Goal: Task Accomplishment & Management: Use online tool/utility

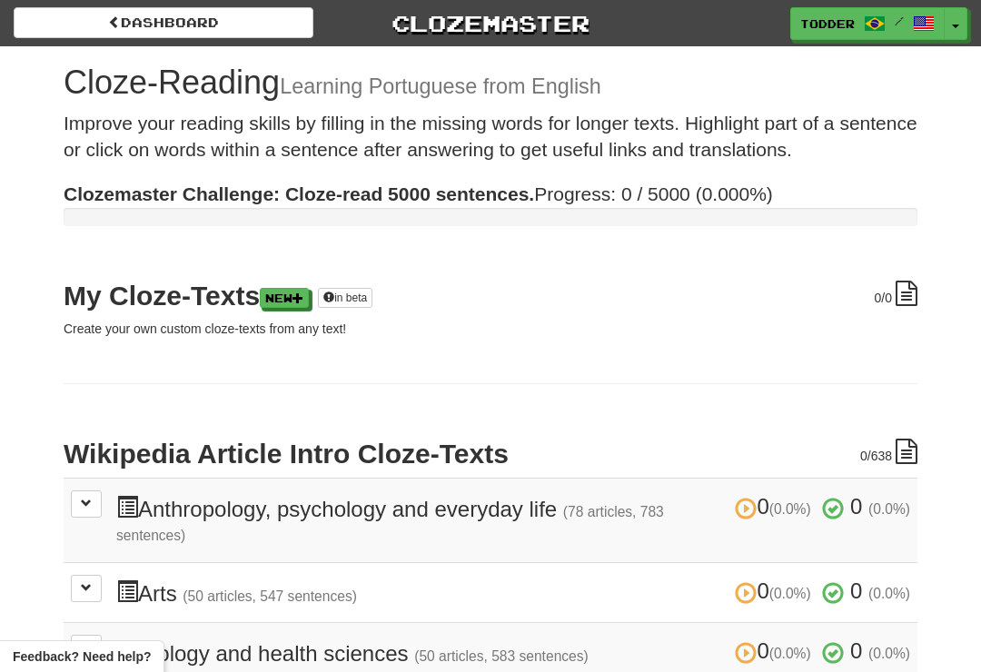
scroll to position [289, 0]
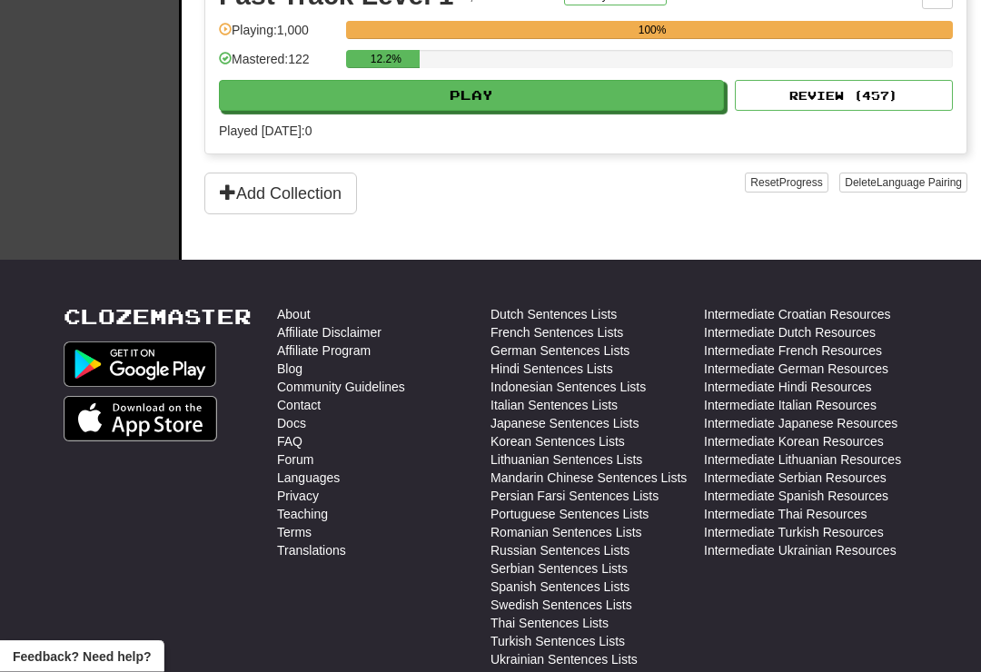
scroll to position [689, 0]
click at [831, 557] on link "Intermediate Ukrainian Resources" at bounding box center [800, 550] width 193 height 18
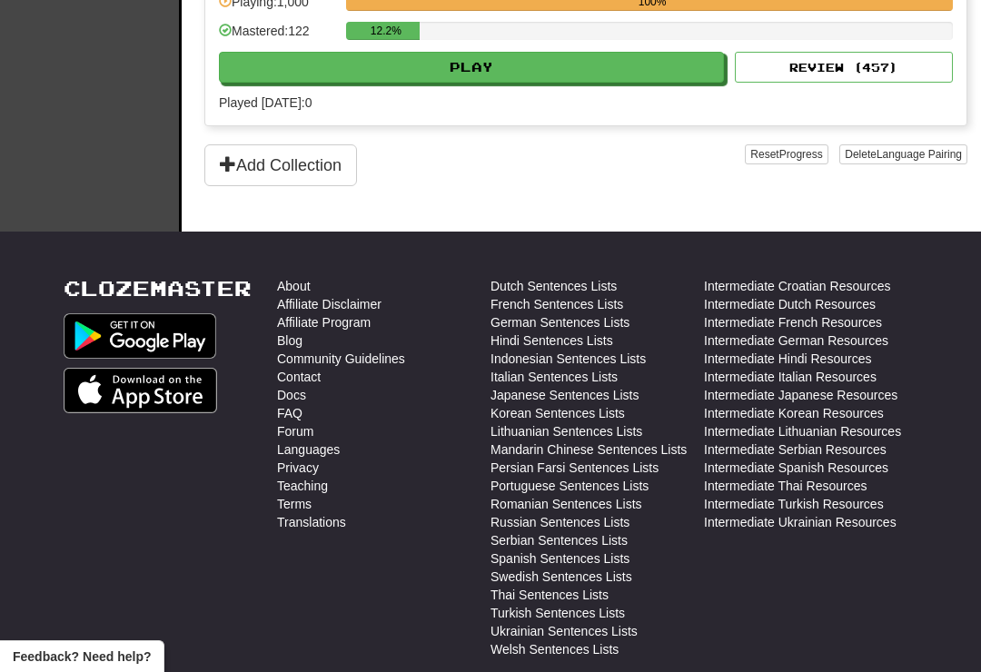
click at [580, 312] on link "French Sentences Lists" at bounding box center [557, 304] width 133 height 18
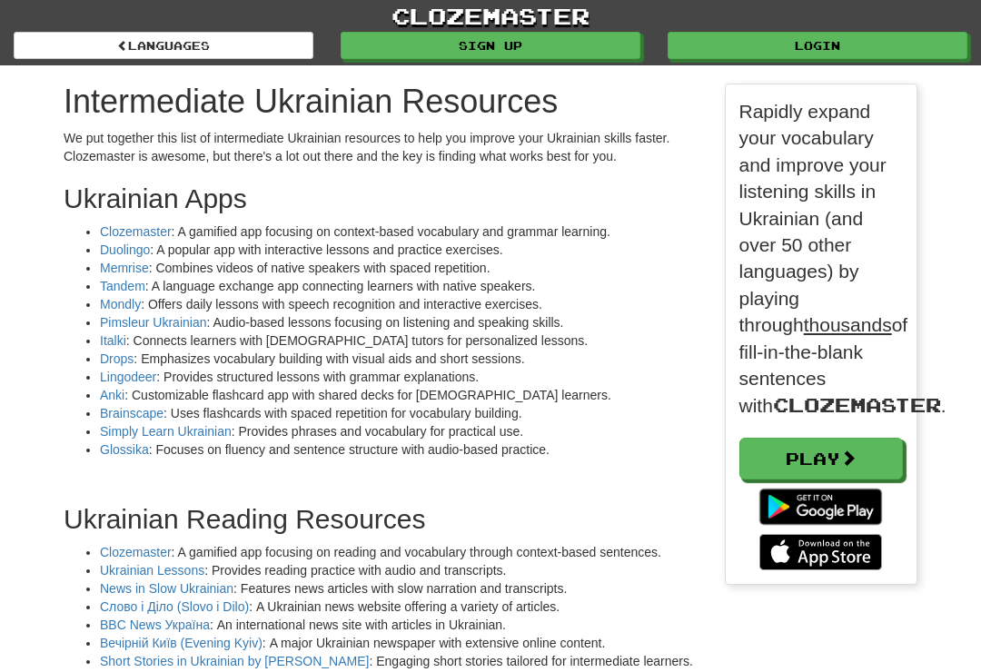
scroll to position [2319, 881]
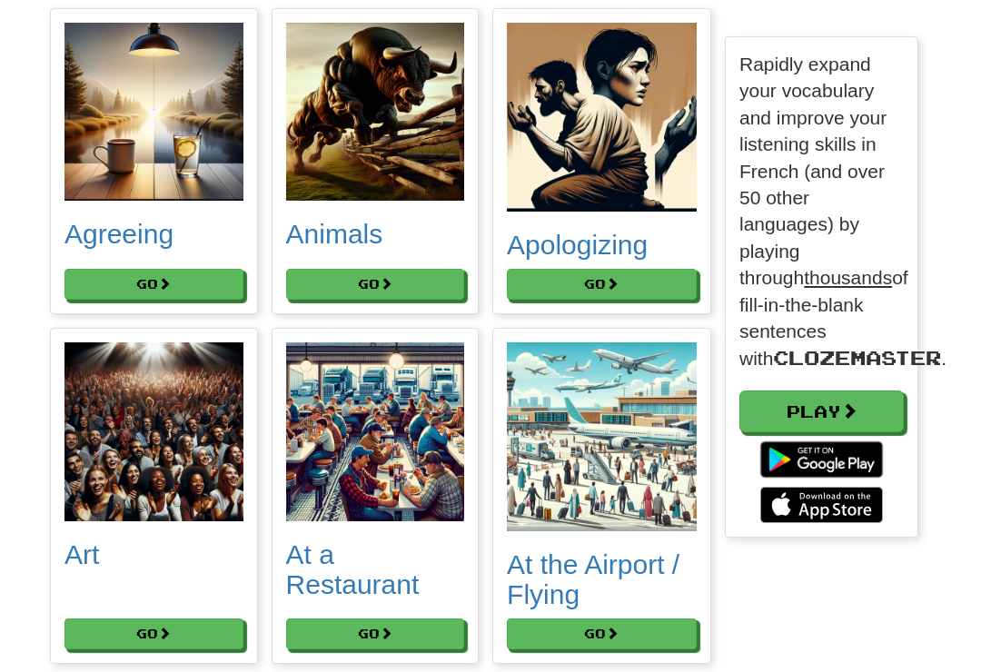
scroll to position [303, 0]
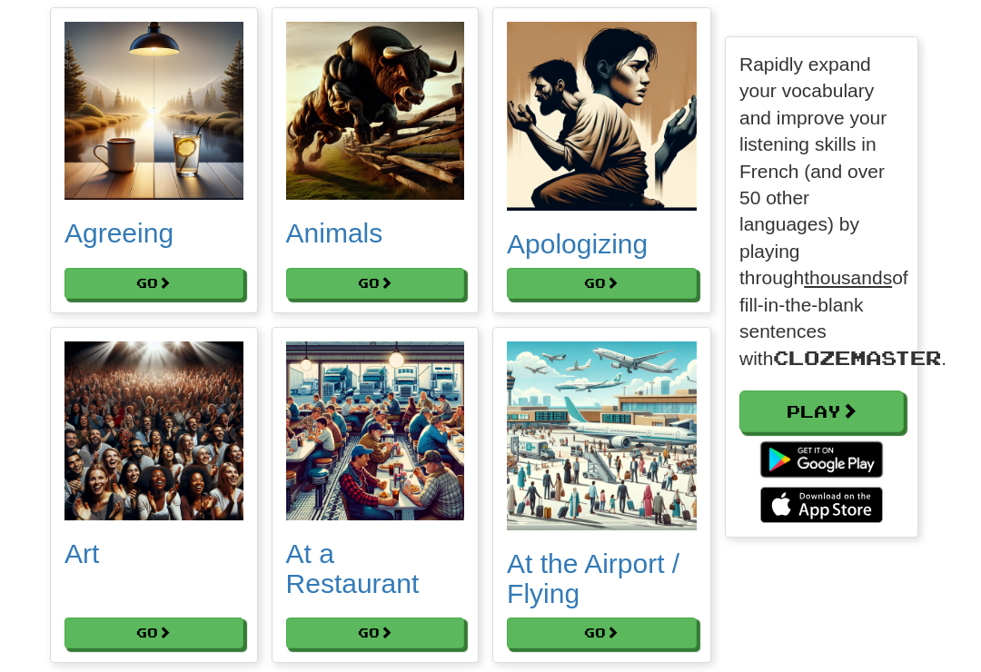
click at [124, 289] on button "Go" at bounding box center [153, 283] width 179 height 31
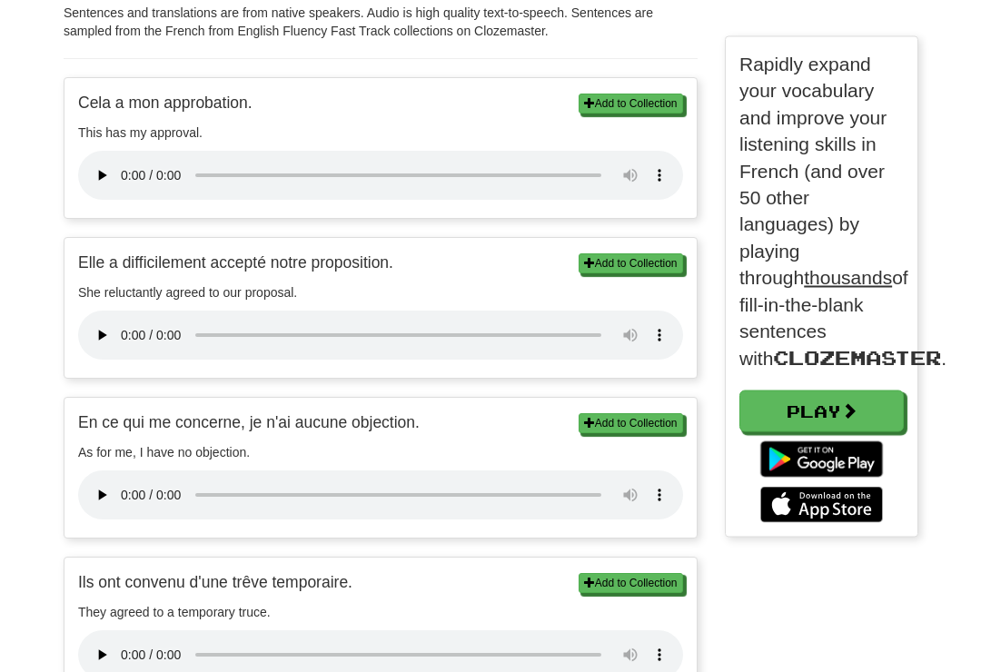
scroll to position [558, 0]
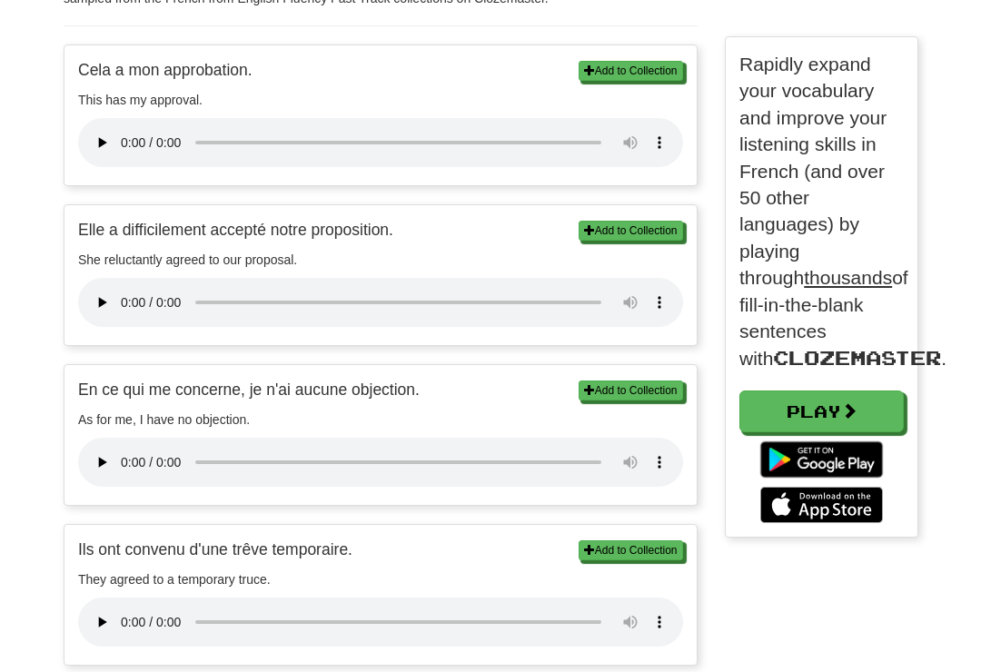
click at [611, 381] on button "Add to Collection" at bounding box center [631, 391] width 104 height 20
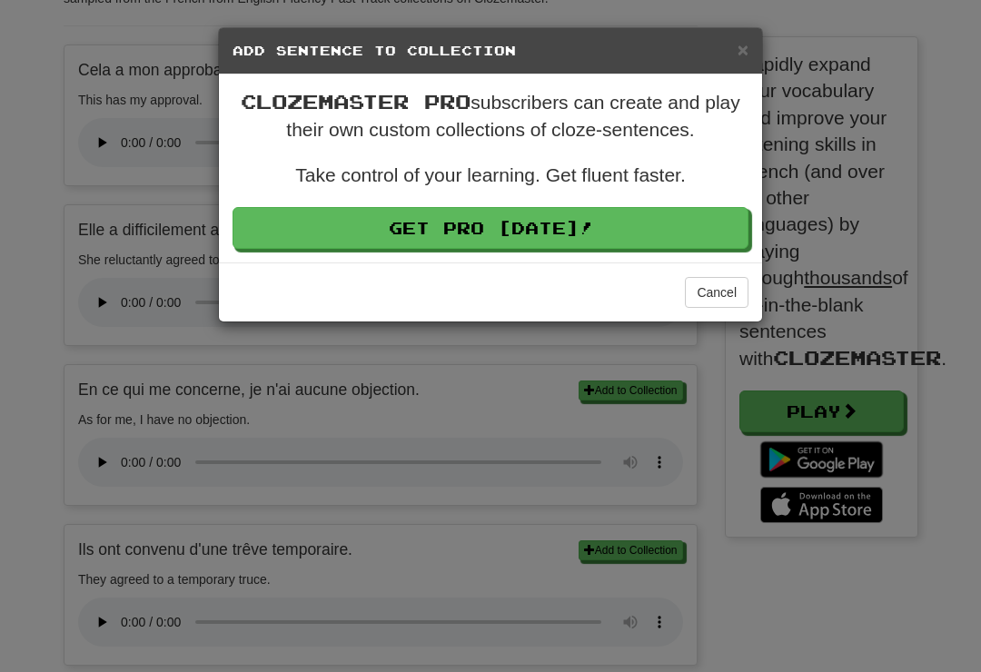
click at [707, 301] on button "Cancel" at bounding box center [717, 292] width 64 height 31
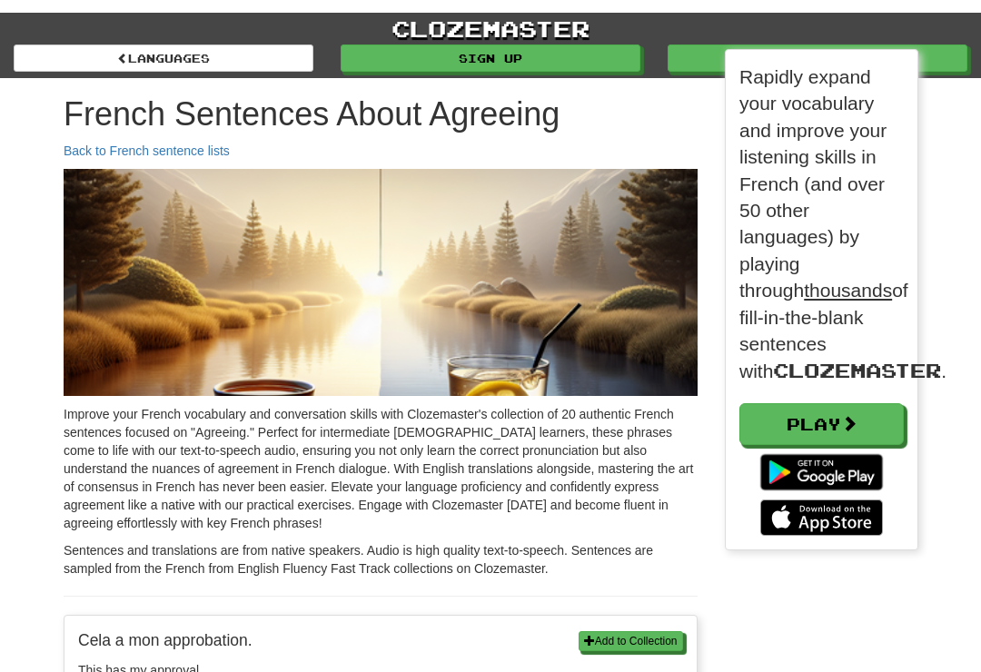
scroll to position [470, 193]
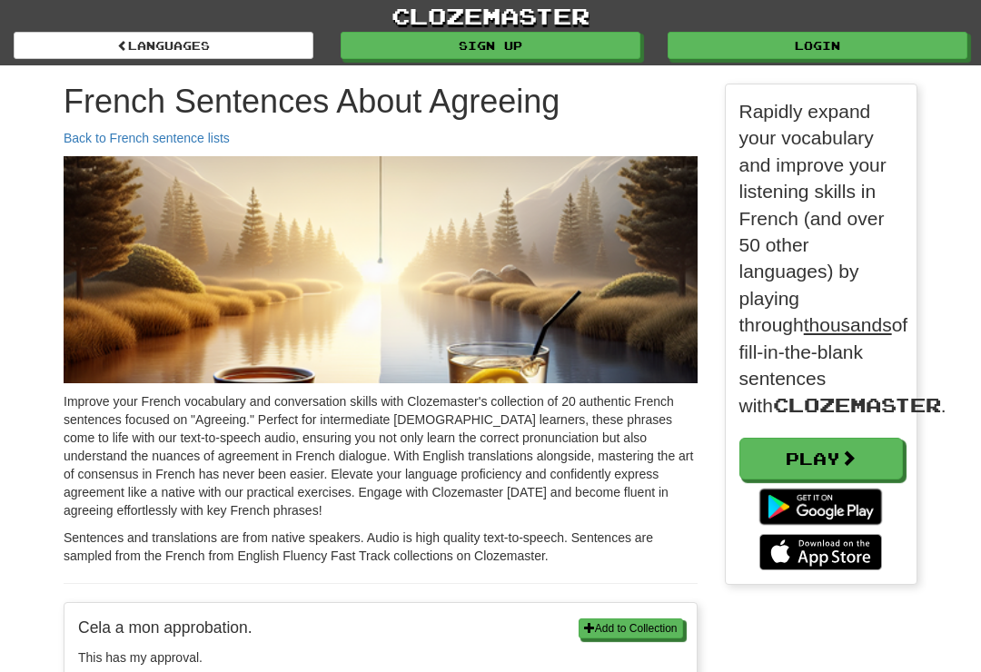
click at [857, 47] on link "Login" at bounding box center [818, 45] width 300 height 27
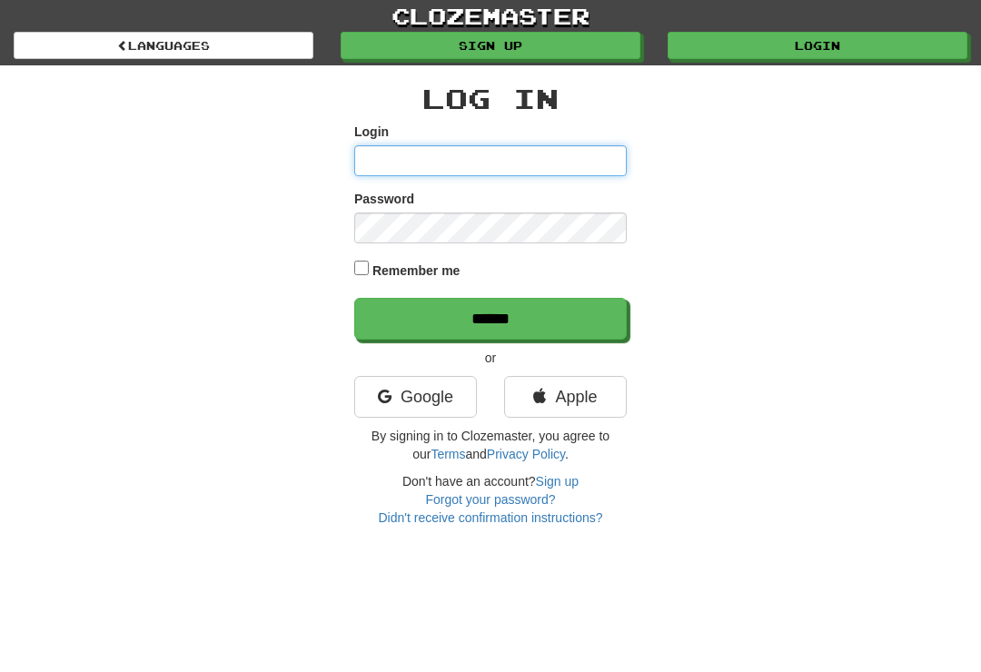
type input "**********"
click at [491, 317] on input "******" at bounding box center [490, 319] width 273 height 42
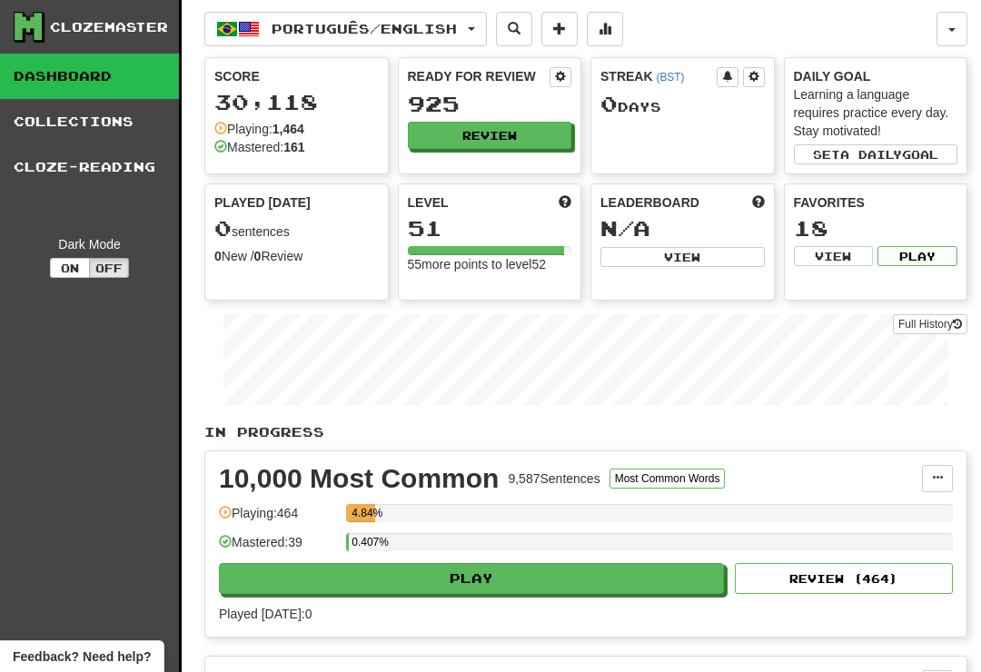
click at [111, 141] on link "Collections" at bounding box center [89, 121] width 179 height 45
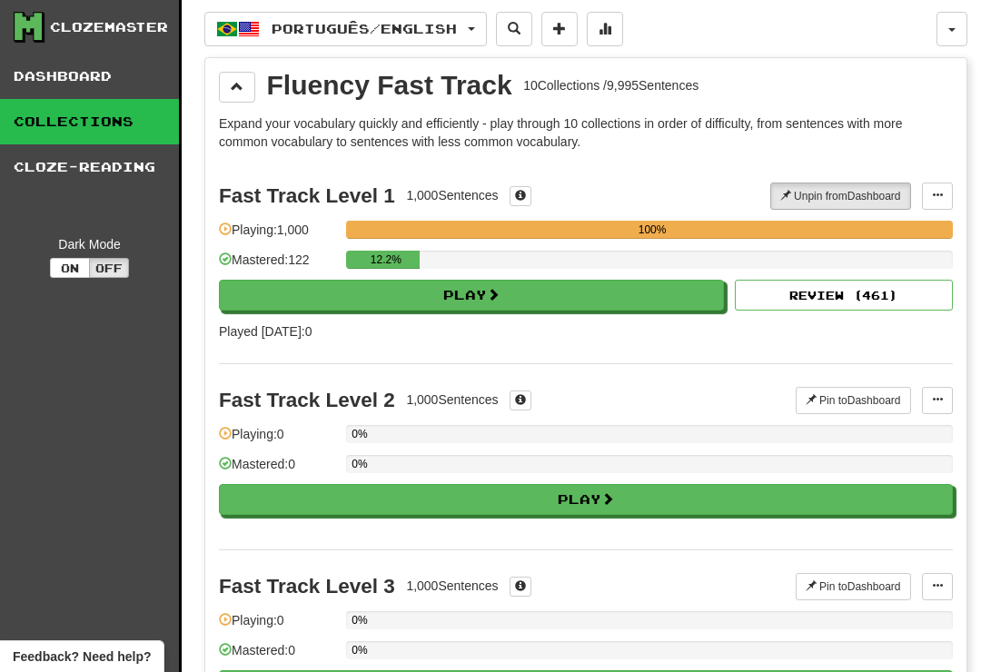
click at [100, 74] on link "Dashboard" at bounding box center [89, 76] width 179 height 45
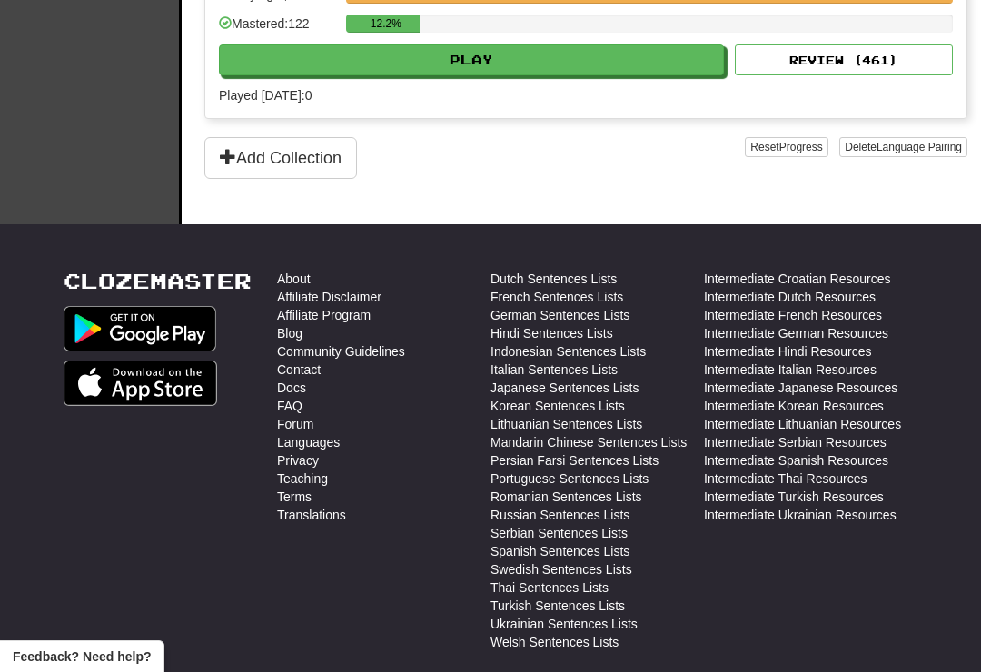
scroll to position [848, 0]
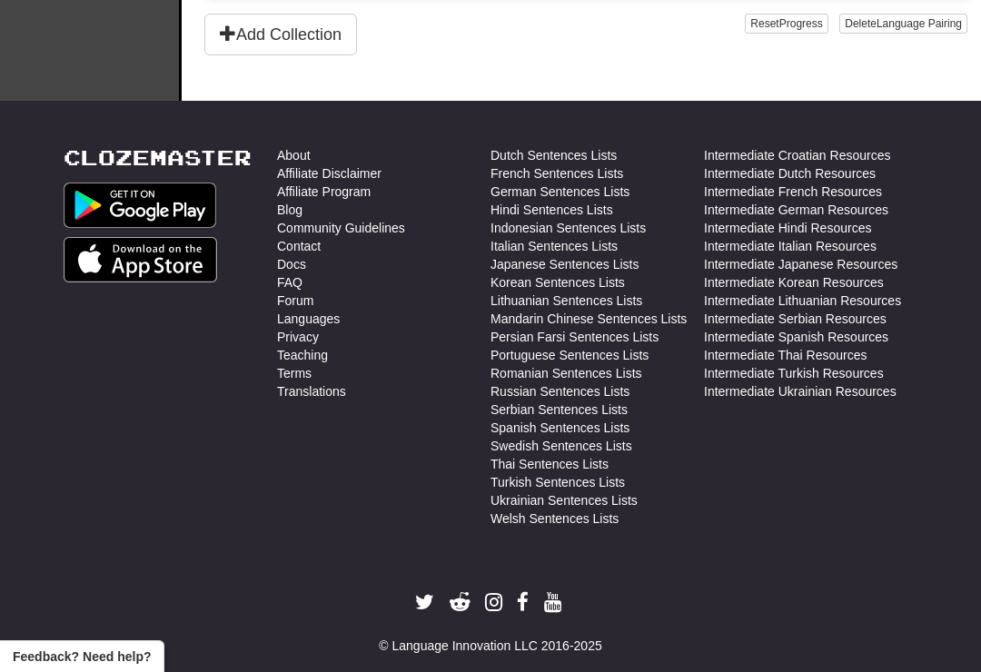
click at [596, 174] on link "French Sentences Lists" at bounding box center [557, 173] width 133 height 18
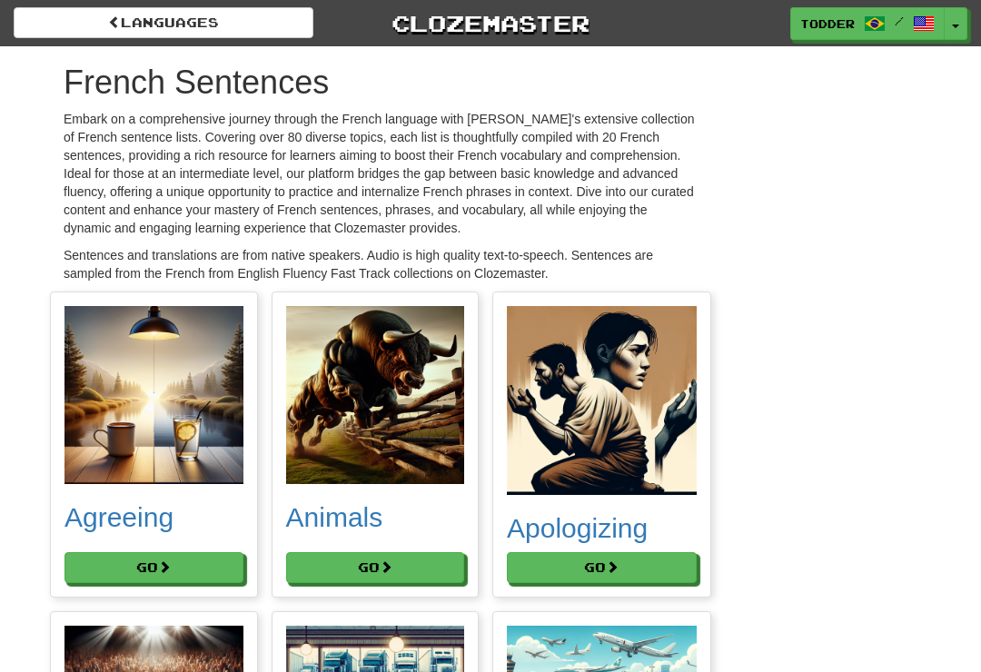
click at [383, 493] on div "Animals" at bounding box center [375, 424] width 179 height 236
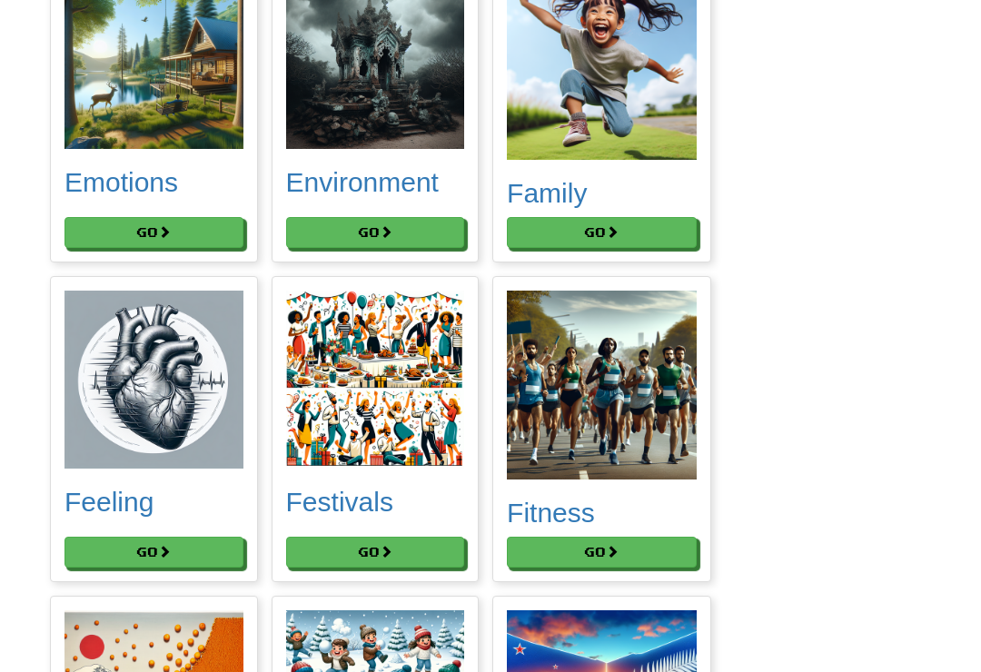
scroll to position [3290, 0]
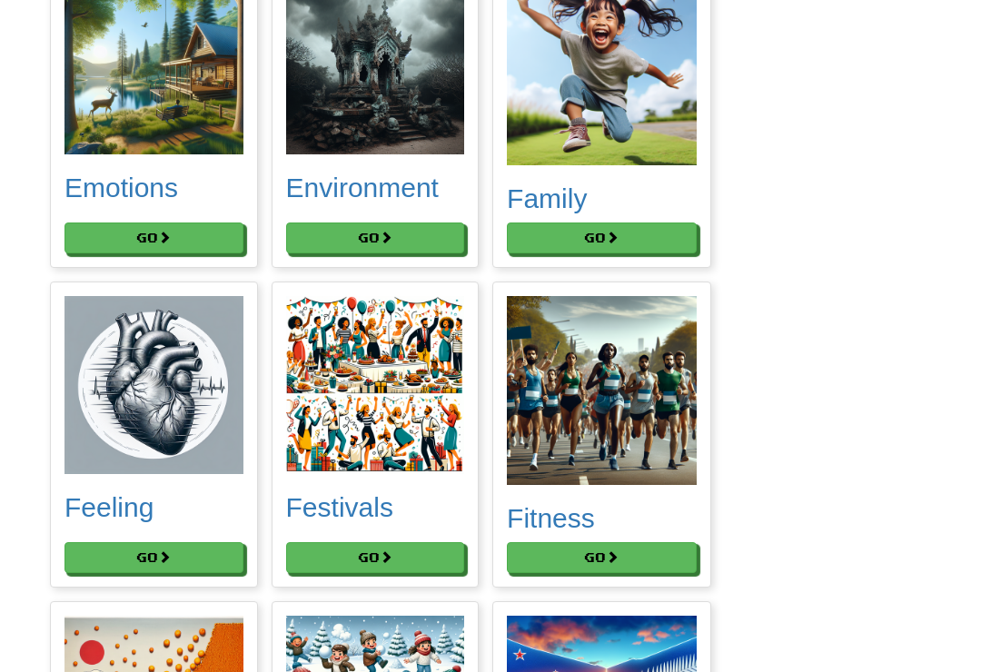
click at [336, 253] on button "Go" at bounding box center [375, 238] width 179 height 31
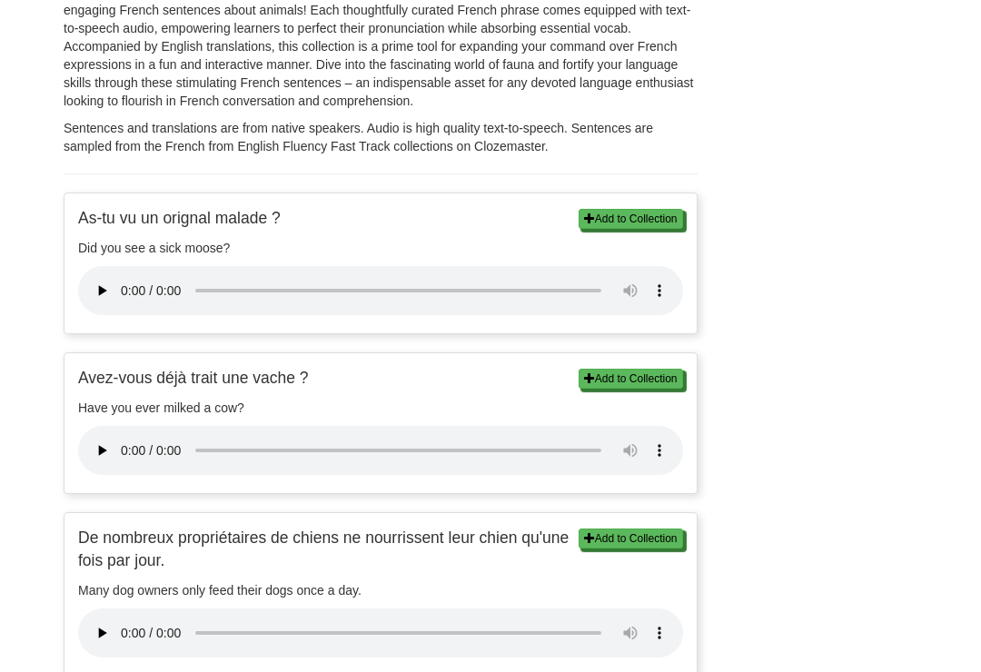
scroll to position [411, 0]
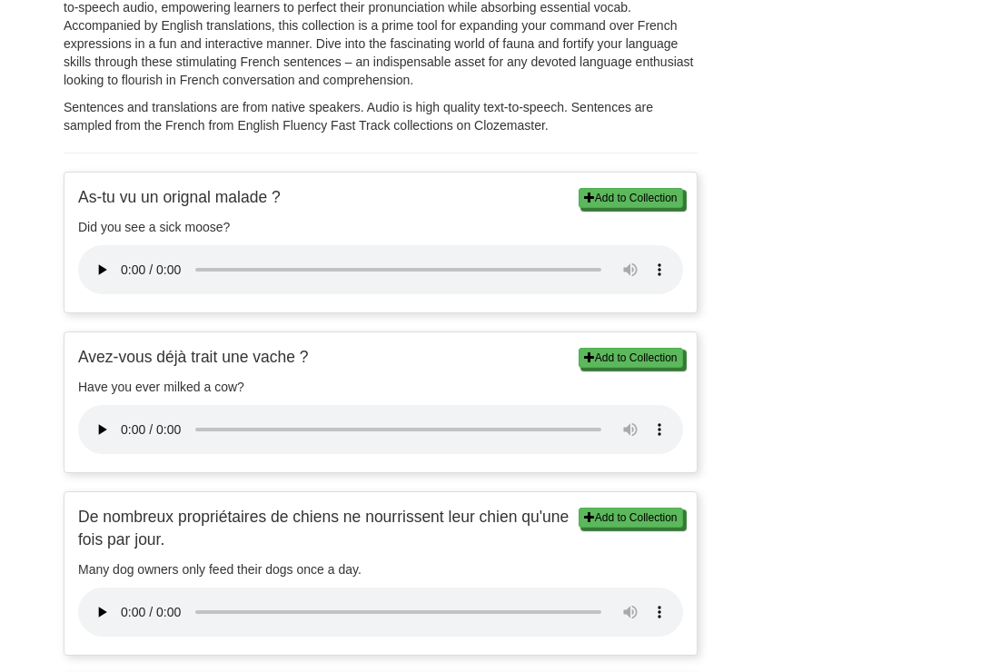
click at [654, 196] on button "Add to Collection" at bounding box center [631, 199] width 104 height 20
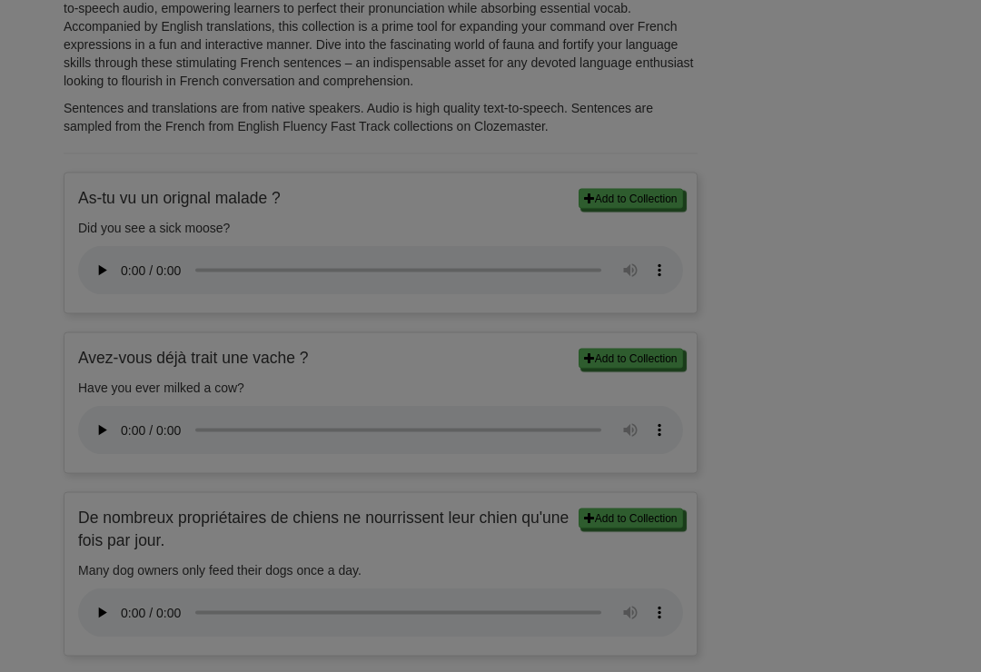
scroll to position [412, 0]
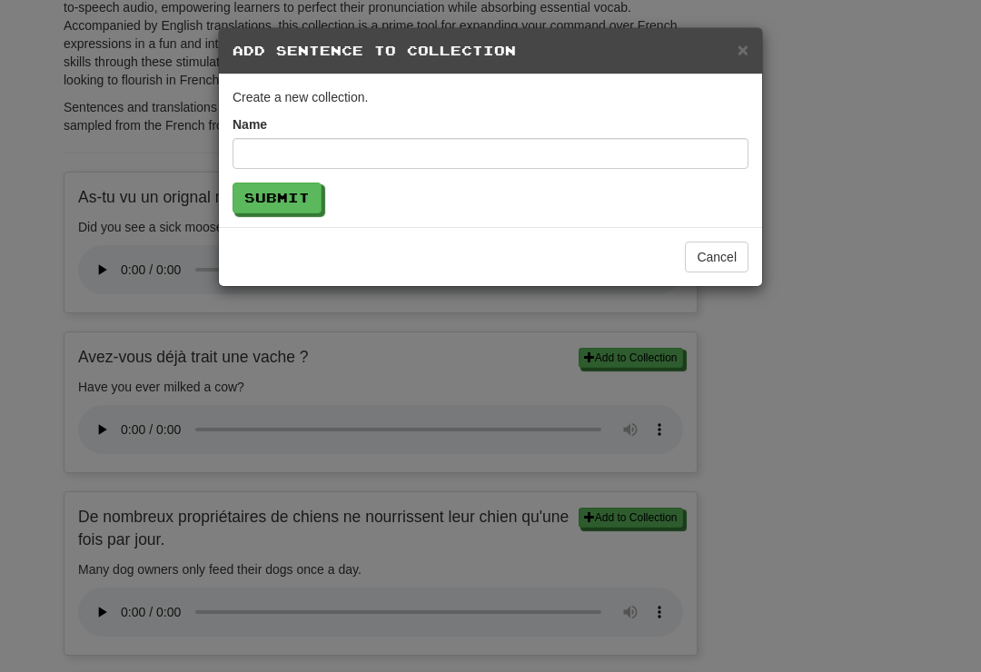
click at [730, 262] on button "Cancel" at bounding box center [717, 257] width 64 height 31
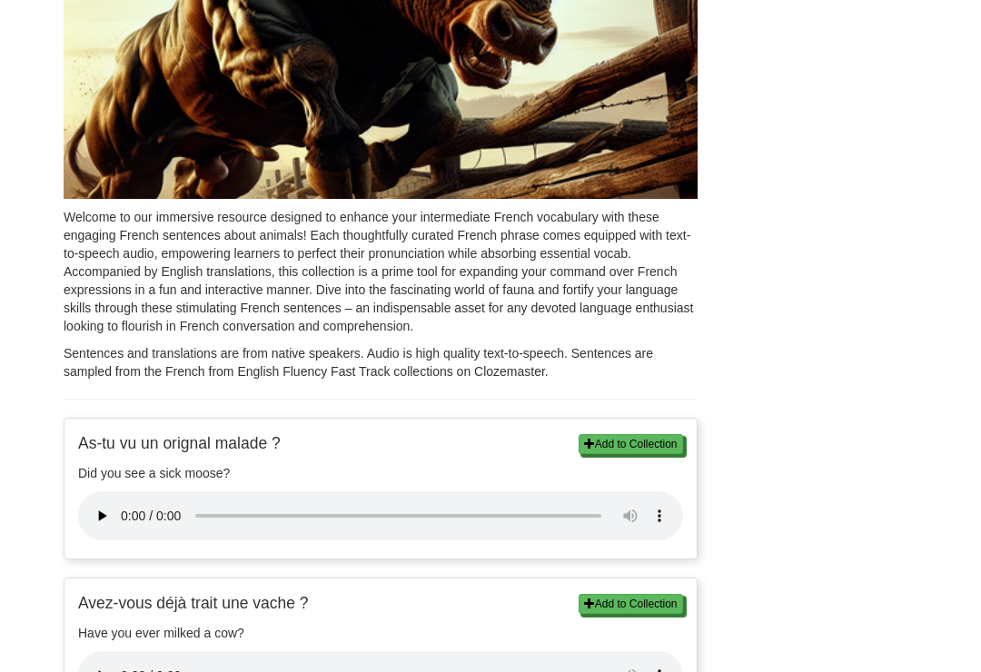
scroll to position [0, 0]
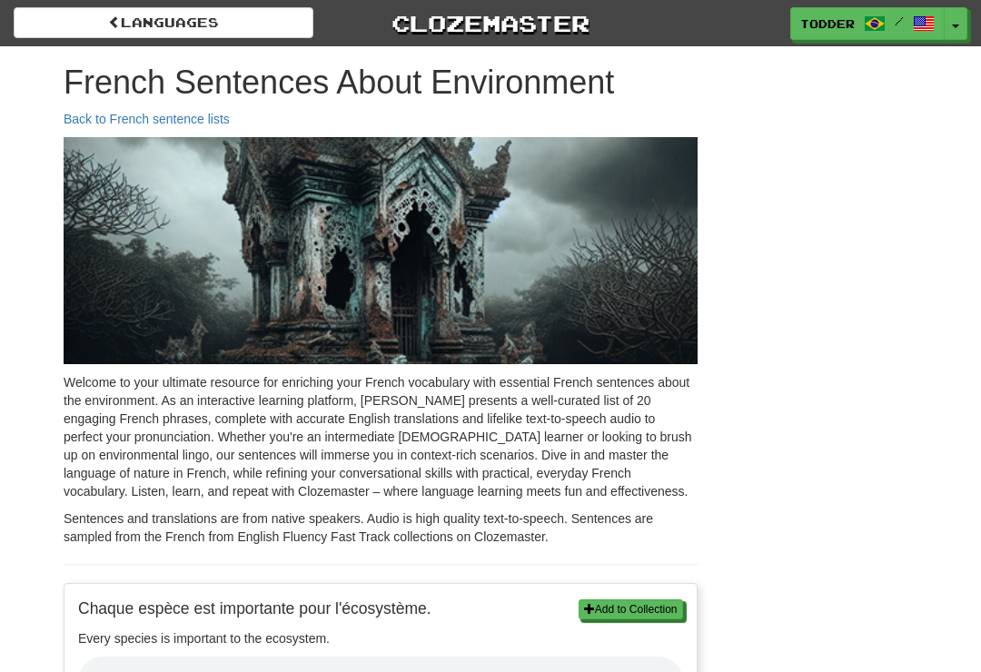
click at [66, 29] on link "Languages" at bounding box center [164, 22] width 300 height 31
click at [560, 35] on link "Clozemaster" at bounding box center [491, 23] width 300 height 32
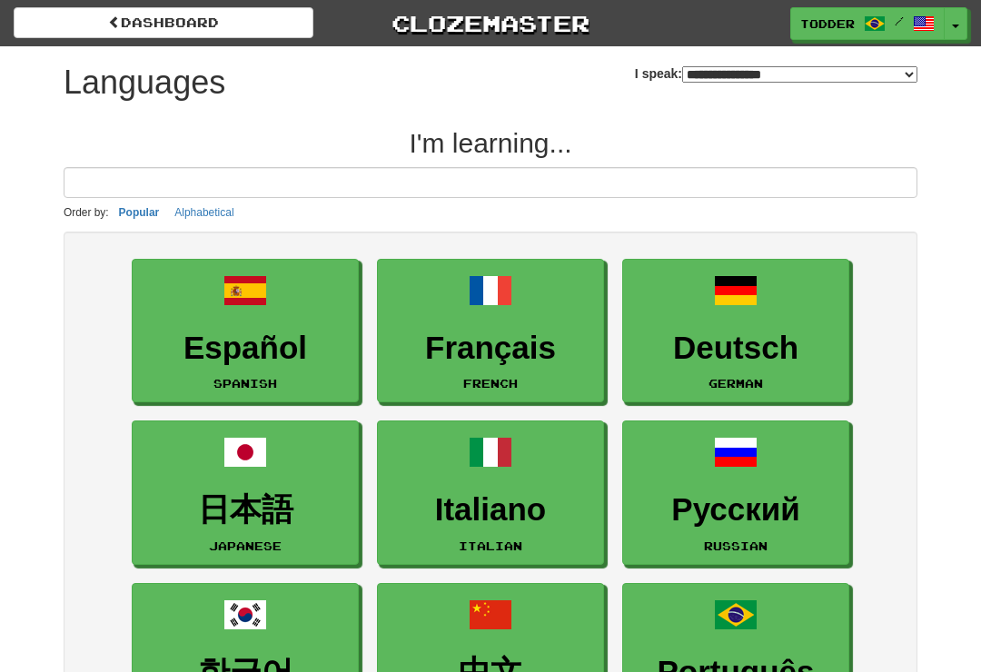
select select "*******"
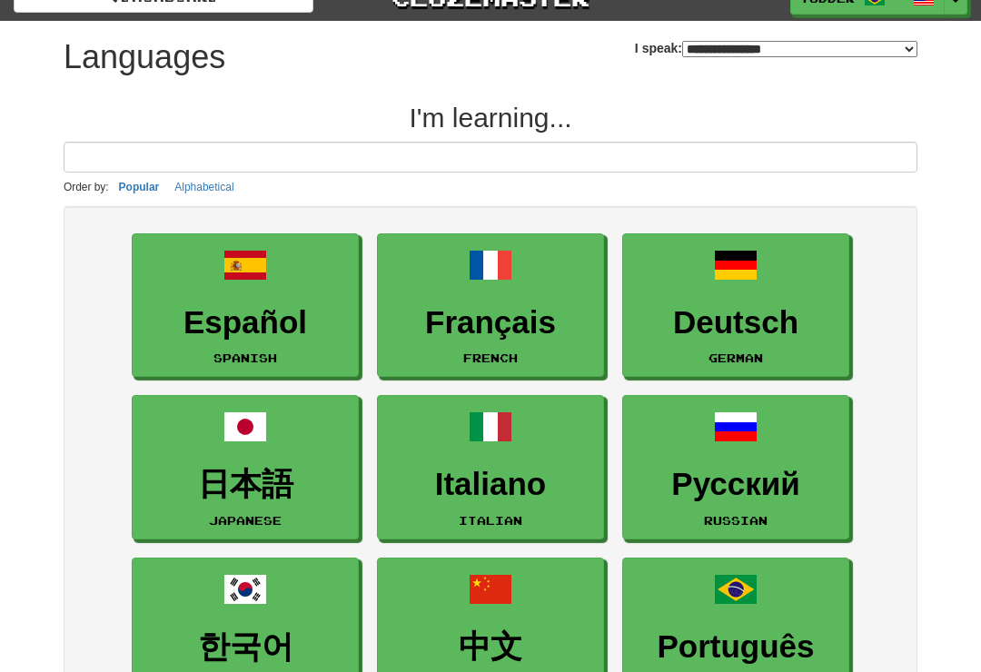
scroll to position [24, 0]
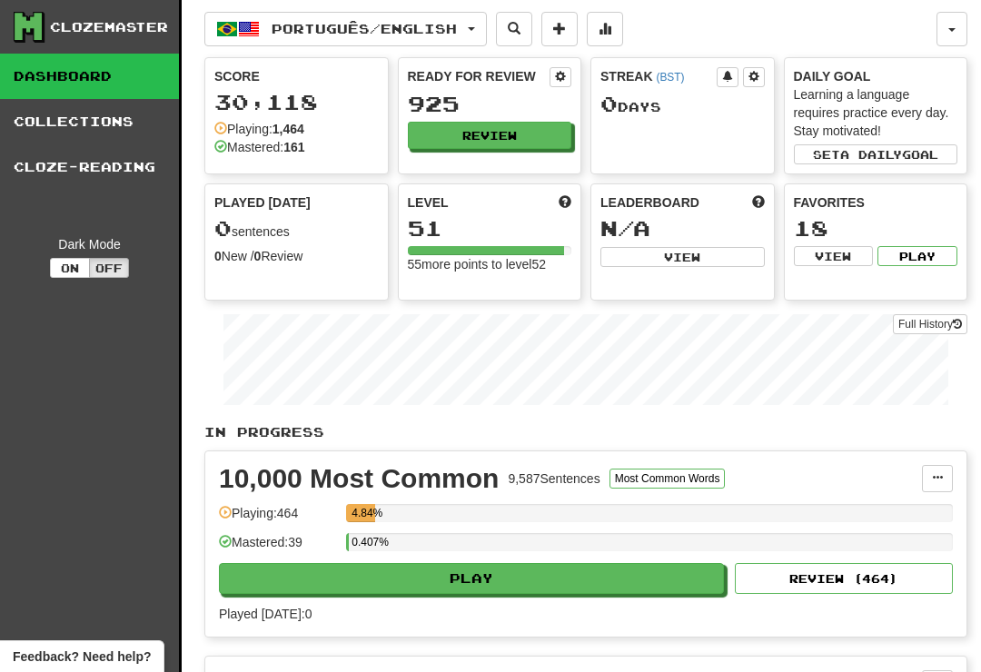
click at [566, 34] on span at bounding box center [559, 28] width 13 height 13
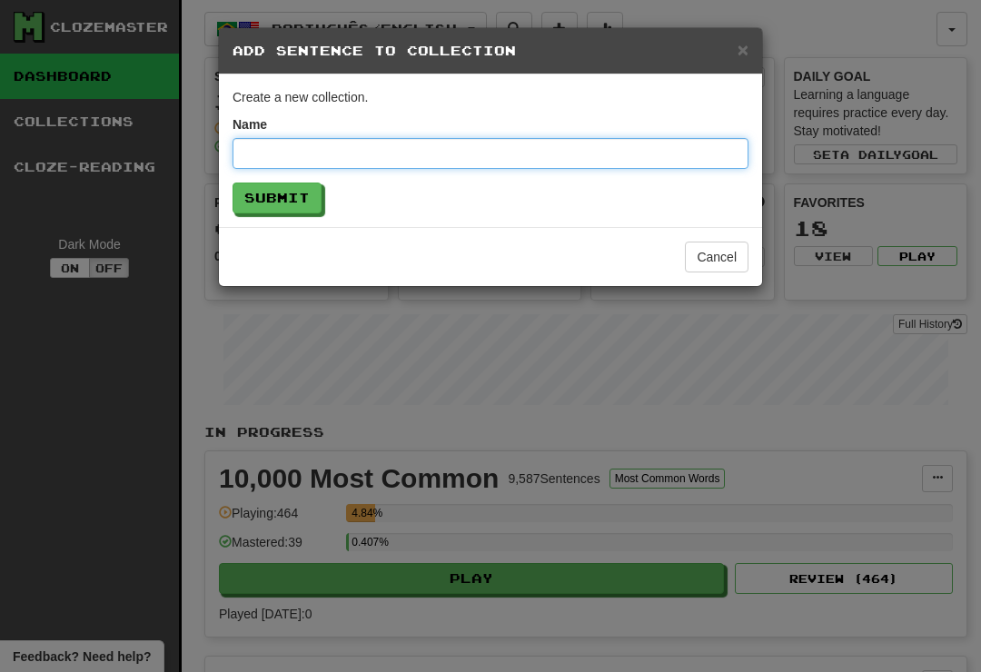
click at [293, 153] on input "text" at bounding box center [491, 153] width 516 height 31
type input "*"
click at [383, 155] on input "**********" at bounding box center [491, 153] width 516 height 31
click at [299, 160] on input "**********" at bounding box center [491, 153] width 516 height 31
click at [298, 160] on input "**********" at bounding box center [491, 153] width 516 height 31
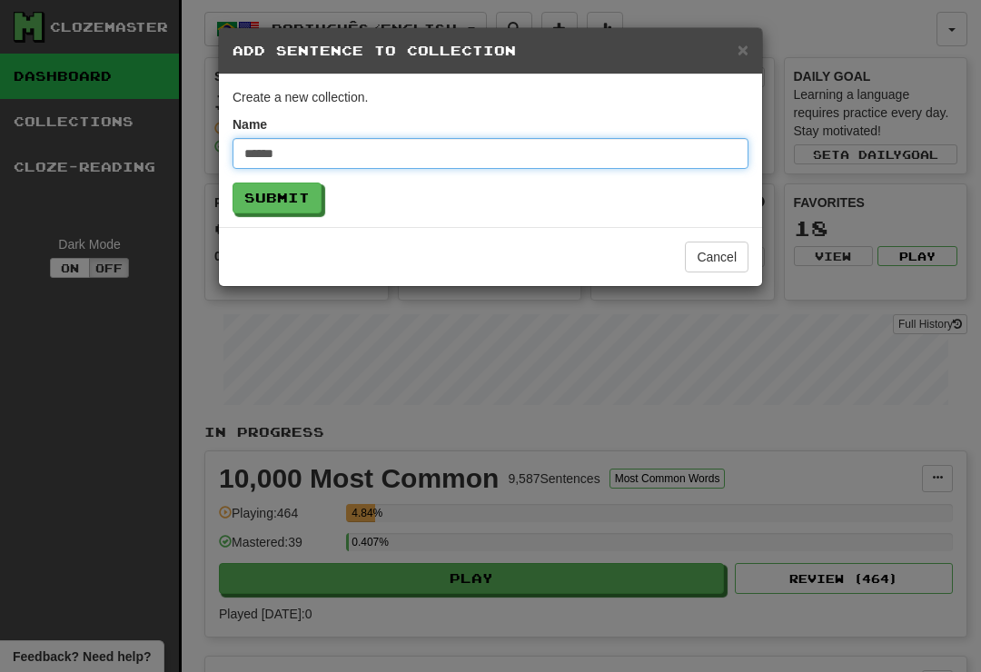
type input "******"
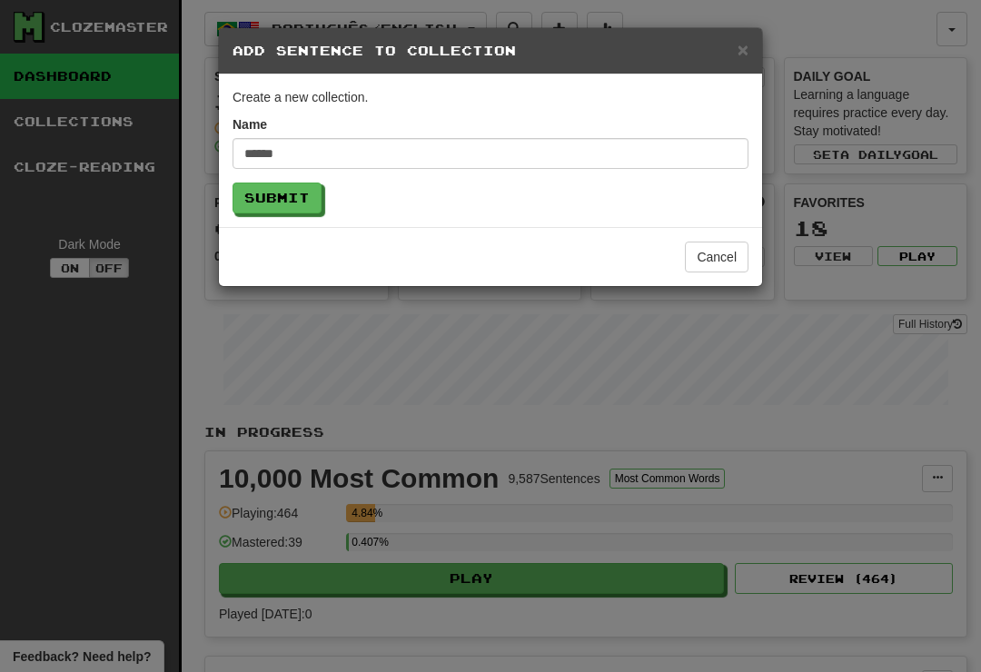
click at [302, 200] on button "Submit" at bounding box center [277, 198] width 89 height 31
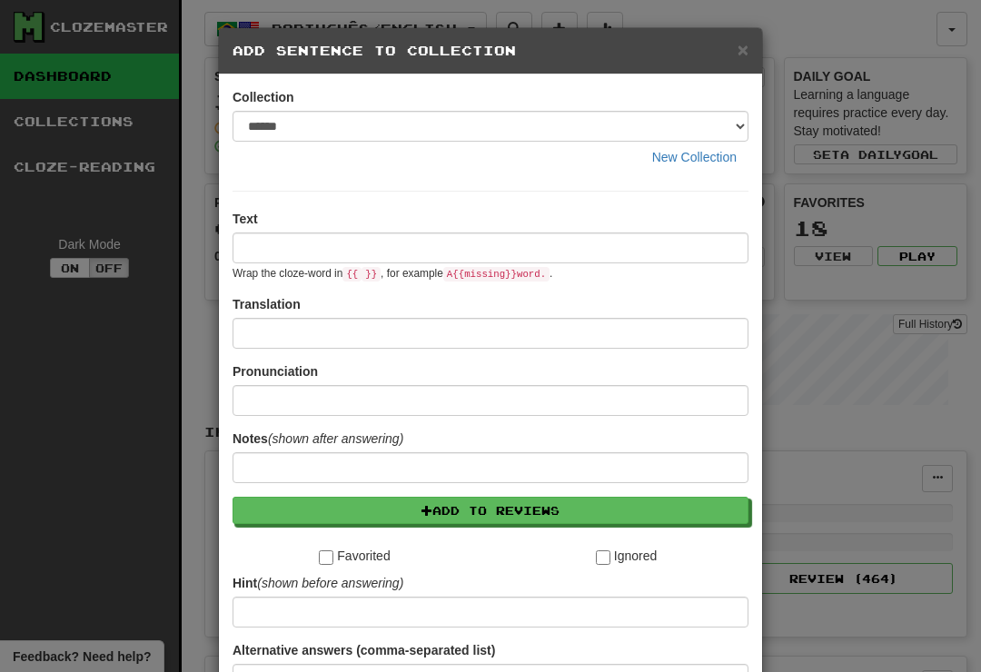
click at [744, 56] on span "×" at bounding box center [743, 49] width 11 height 21
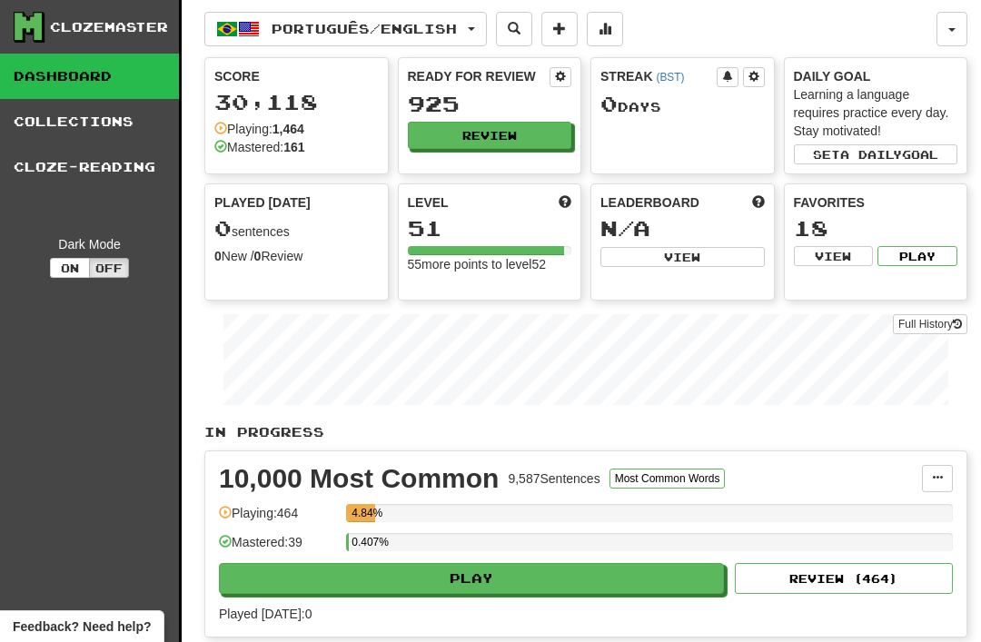
click at [68, 125] on link "Collections" at bounding box center [89, 121] width 179 height 45
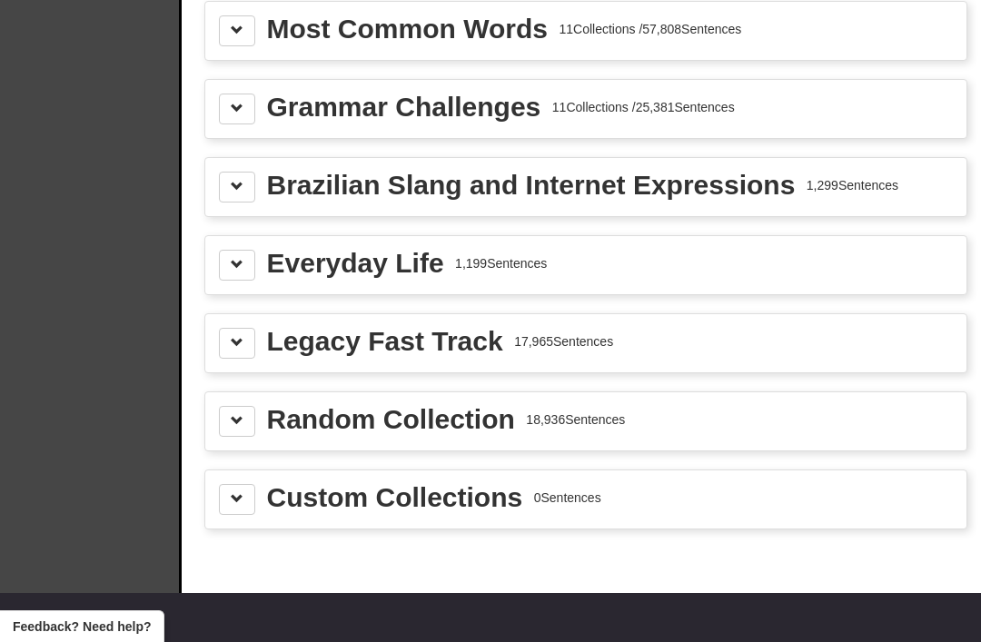
scroll to position [2091, 0]
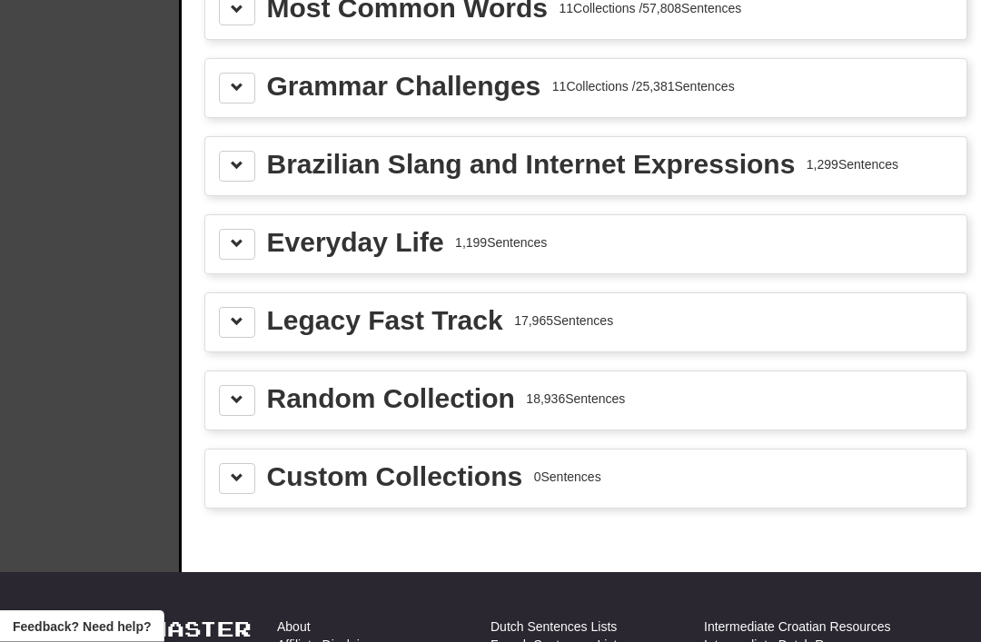
click at [817, 477] on div "Custom Collections 0 Sentences" at bounding box center [586, 479] width 734 height 31
click at [238, 479] on span at bounding box center [237, 477] width 13 height 13
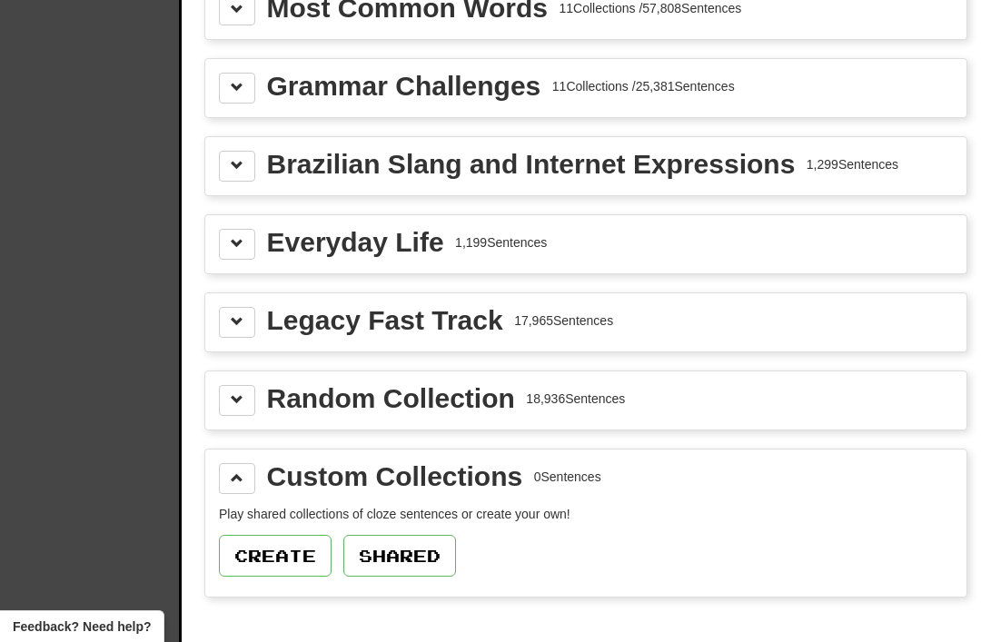
click at [258, 555] on button "Create" at bounding box center [275, 556] width 113 height 42
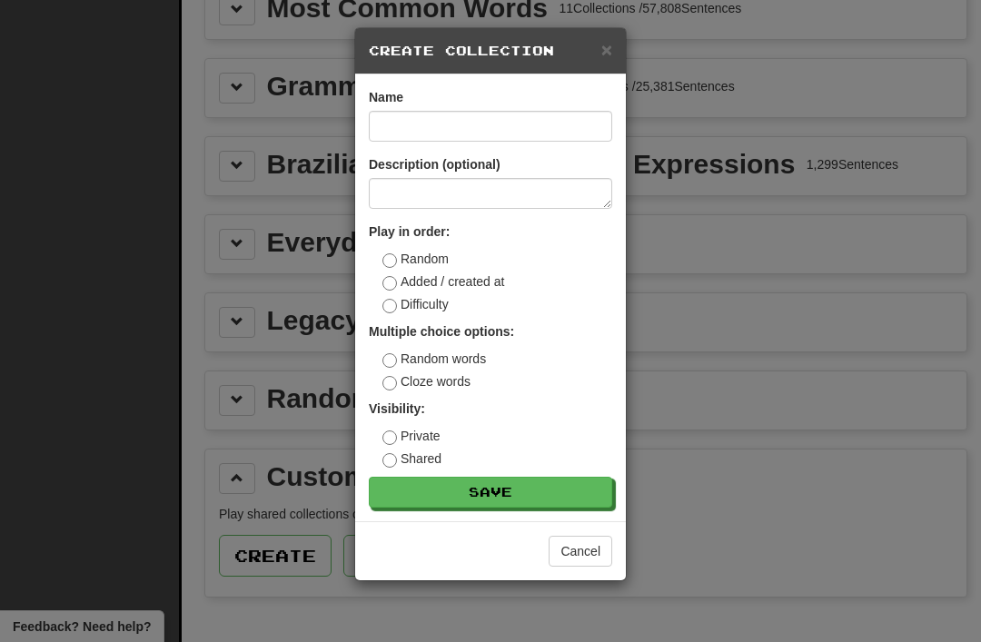
click at [610, 45] on span "×" at bounding box center [606, 49] width 11 height 21
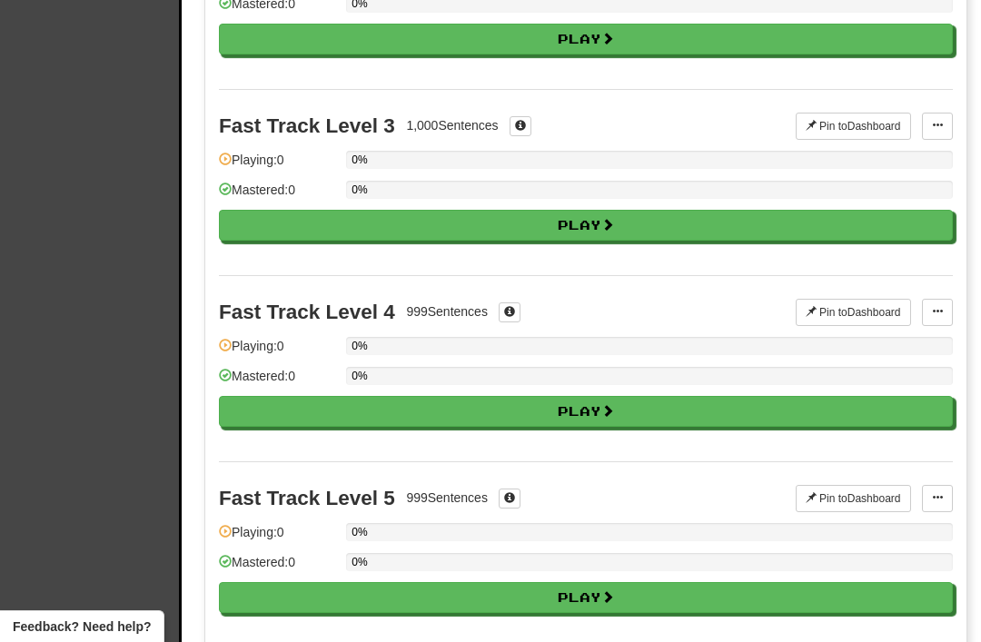
scroll to position [460, 0]
